Goal: Check status: Check status

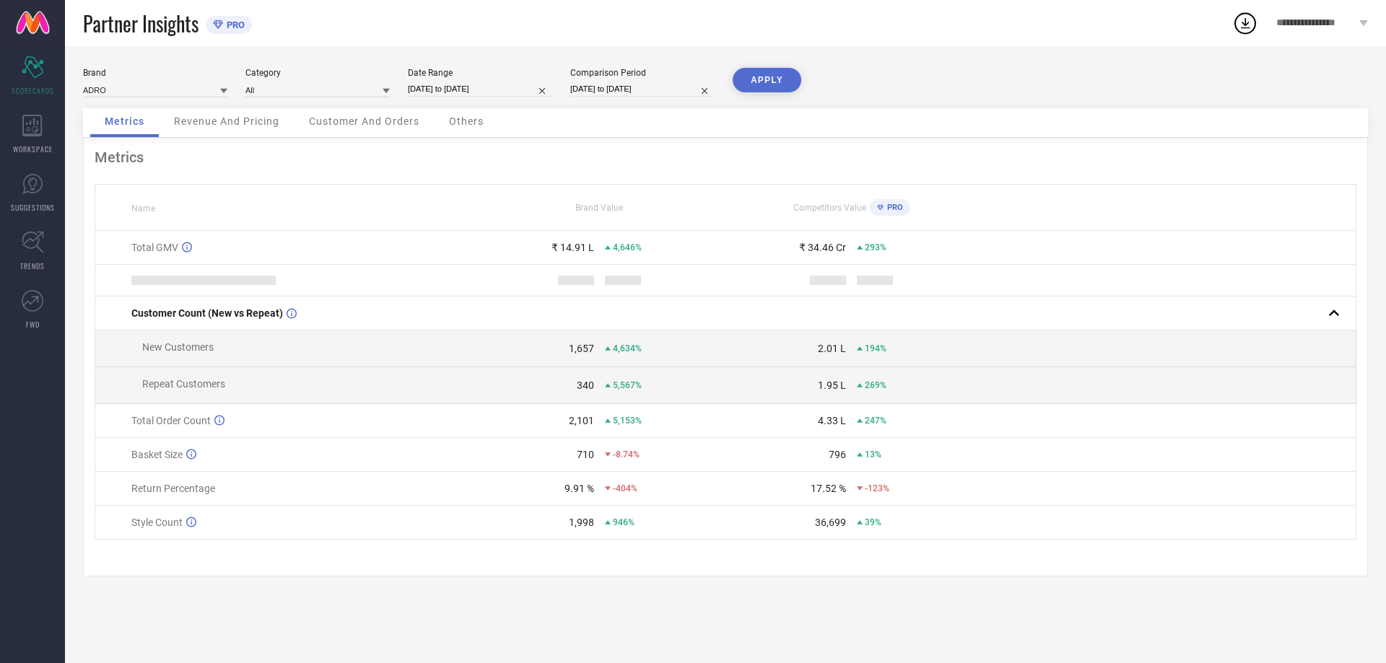
click at [487, 87] on input "[DATE] to [DATE]" at bounding box center [480, 89] width 144 height 15
select select "7"
select select "2025"
select select "8"
select select "2025"
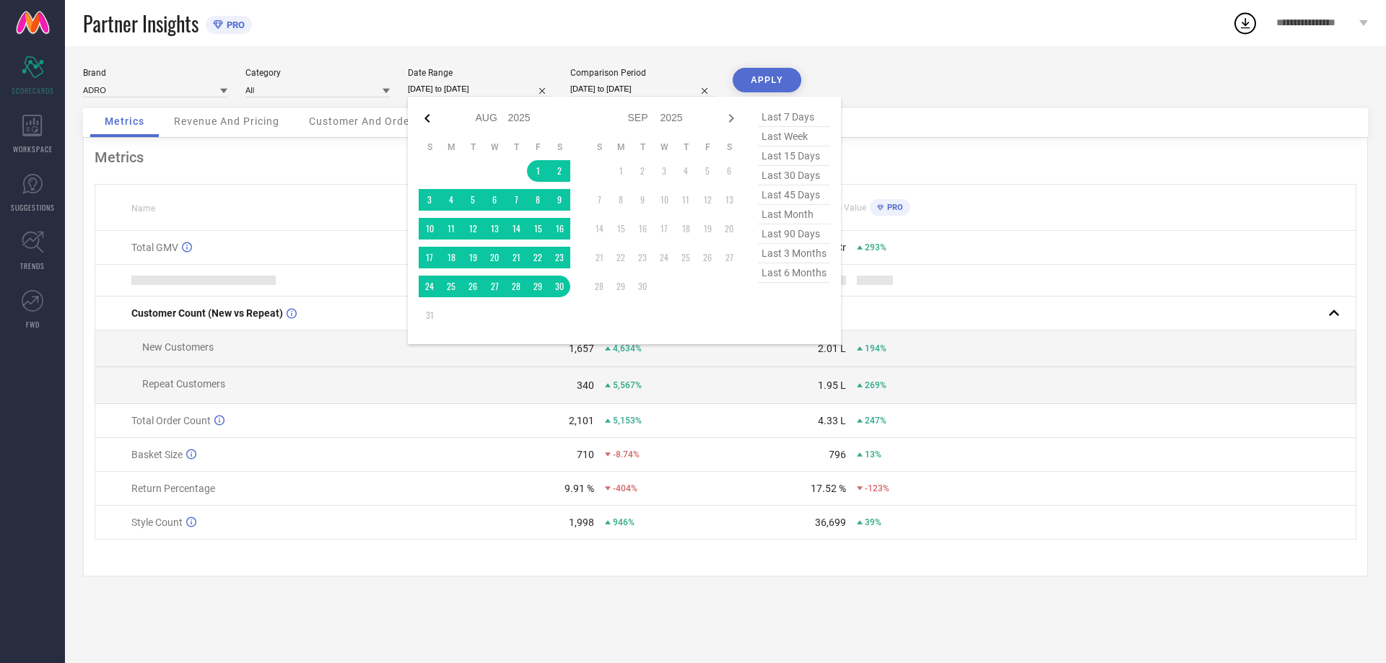
click at [429, 116] on icon at bounding box center [427, 118] width 17 height 17
select select "6"
select select "2025"
select select "7"
select select "2025"
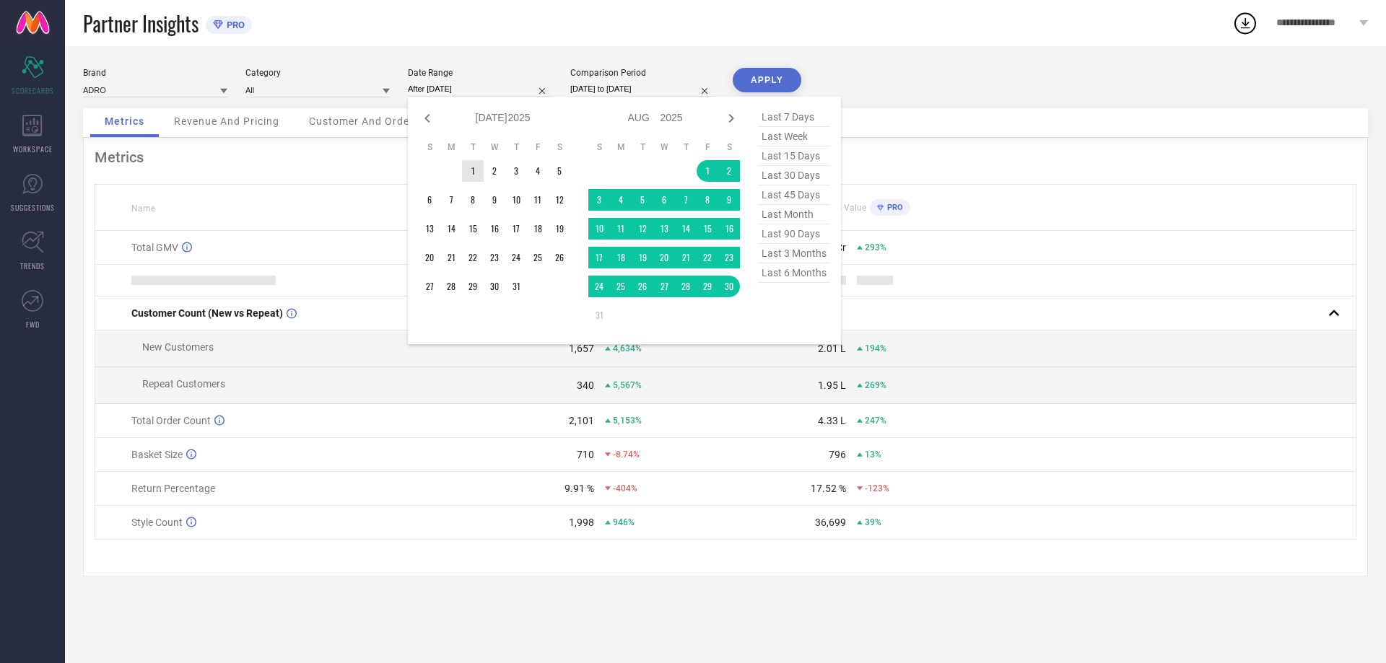
click at [471, 169] on td "1" at bounding box center [473, 171] width 22 height 22
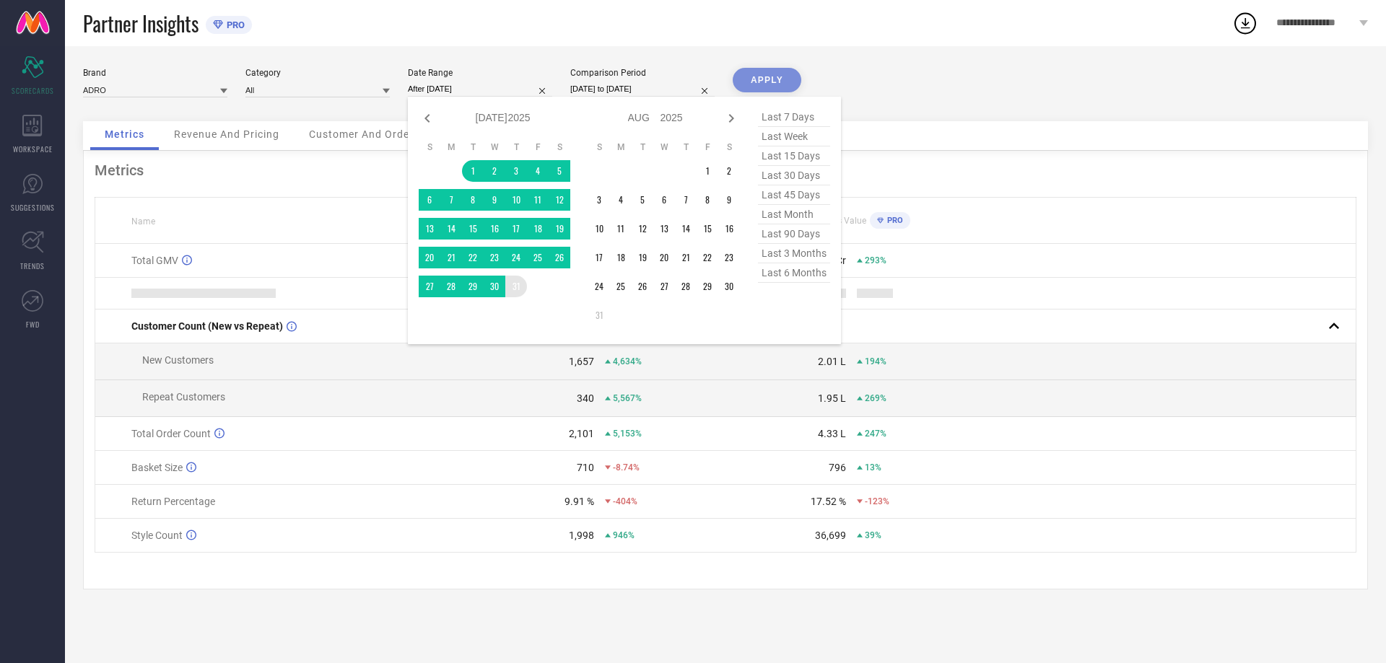
type input "[DATE] to [DATE]"
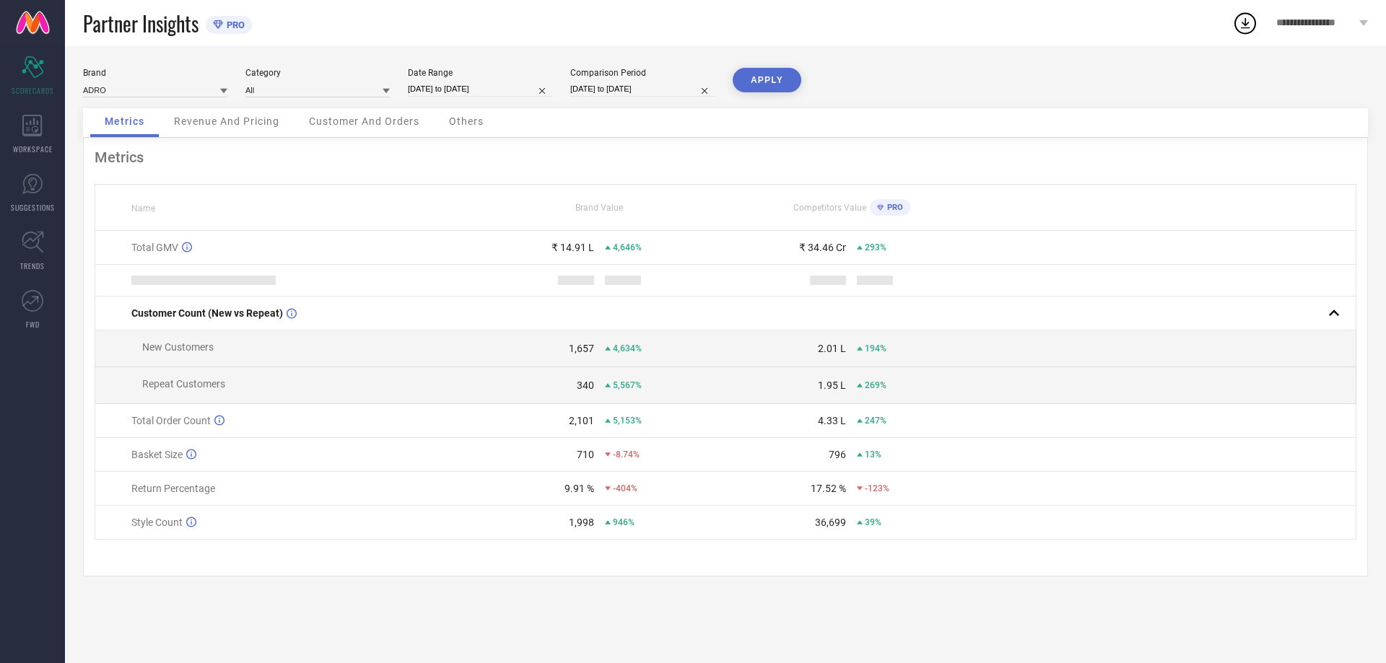
click at [775, 79] on button "APPLY" at bounding box center [766, 80] width 69 height 25
